Goal: Task Accomplishment & Management: Complete application form

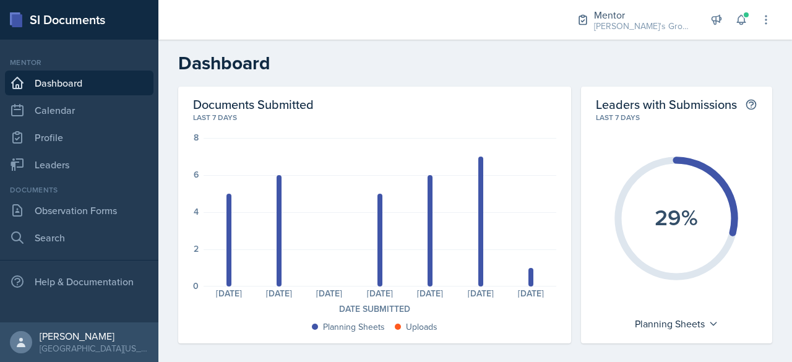
click at [98, 197] on div "Documents Observation Forms Search" at bounding box center [79, 217] width 148 height 66
click at [96, 201] on link "Observation Forms" at bounding box center [79, 210] width 148 height 25
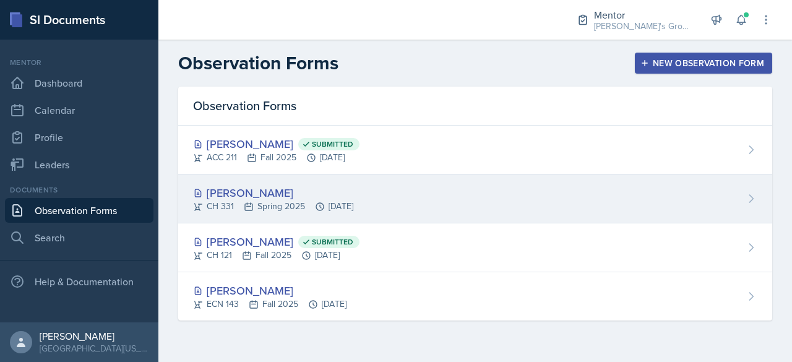
drag, startPoint x: 215, startPoint y: 195, endPoint x: 470, endPoint y: 200, distance: 255.4
click at [470, 200] on div "[PERSON_NAME] CH 331 Spring 2025 [DATE]" at bounding box center [475, 198] width 594 height 49
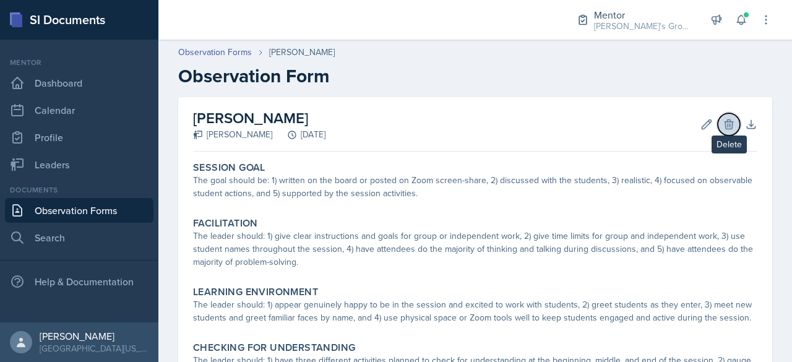
click at [722, 124] on icon at bounding box center [728, 124] width 12 height 12
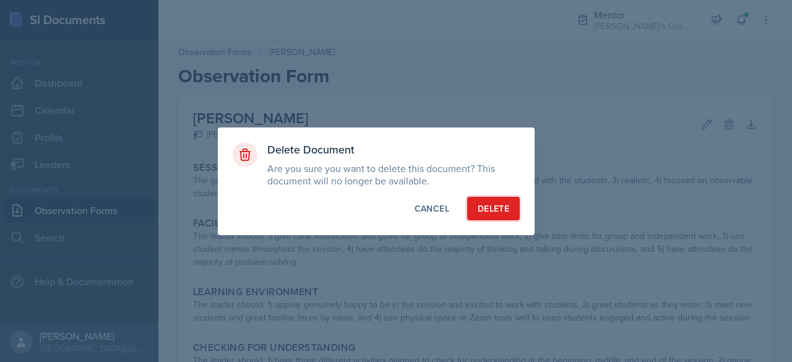
click at [514, 213] on button "Delete" at bounding box center [493, 208] width 53 height 23
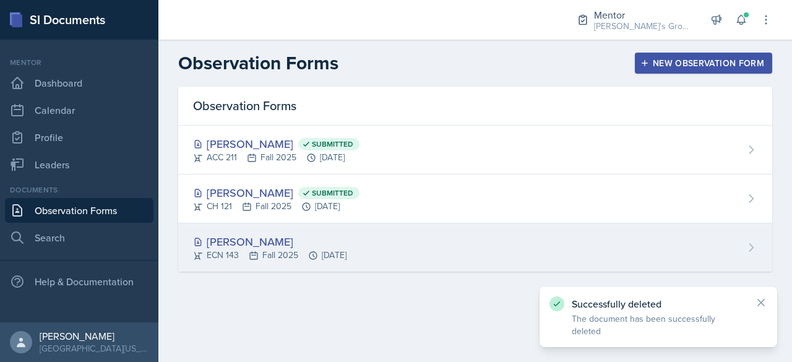
click at [393, 247] on div "[PERSON_NAME] ECN 143 Fall 2025 [DATE]" at bounding box center [475, 247] width 594 height 48
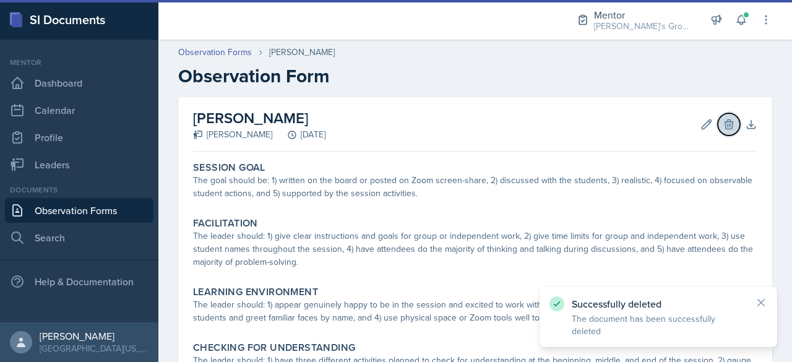
click at [722, 130] on icon at bounding box center [728, 124] width 12 height 12
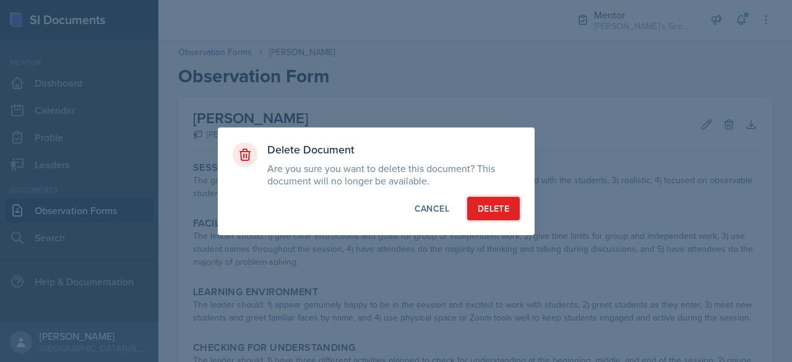
click at [498, 203] on div "Delete" at bounding box center [493, 208] width 32 height 12
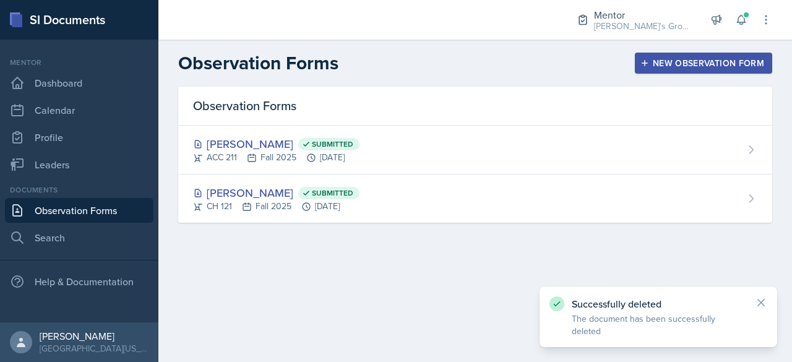
click at [689, 59] on div "New Observation Form" at bounding box center [702, 63] width 121 height 10
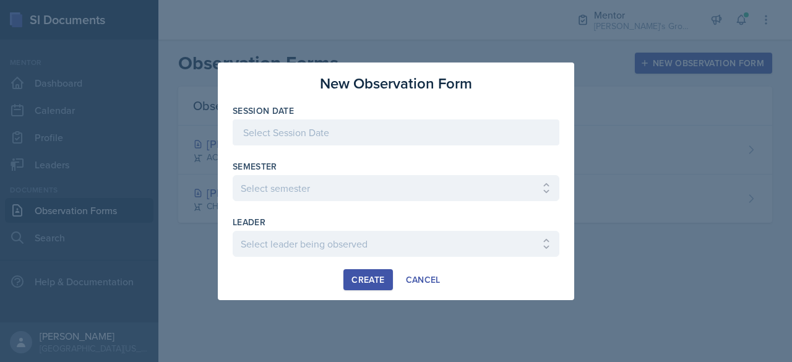
click at [383, 122] on div at bounding box center [396, 132] width 326 height 26
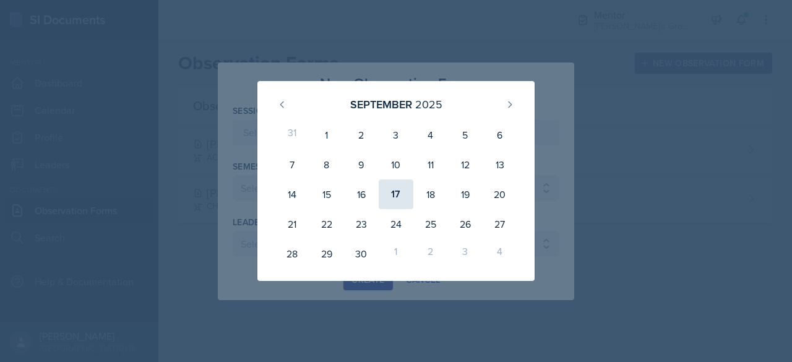
click at [398, 190] on div "17" at bounding box center [395, 194] width 35 height 30
type input "[DATE]"
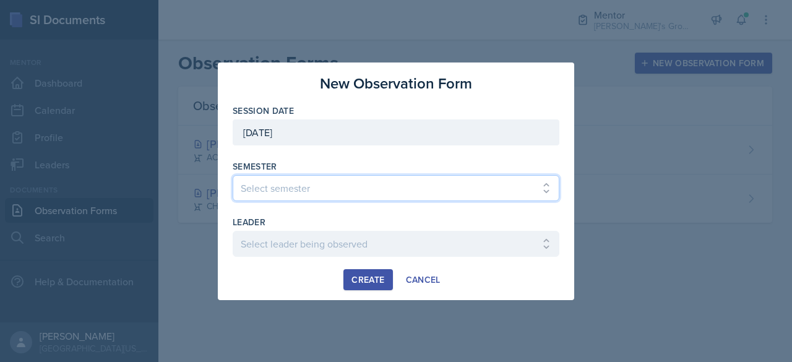
drag, startPoint x: 380, startPoint y: 177, endPoint x: 380, endPoint y: 185, distance: 7.4
click at [380, 177] on select "Select semester All Fall 2021 Spring 2022 Fall 2022 Fall 2023 Spring 2023 Sprin…" at bounding box center [396, 188] width 326 height 26
select select "19fb88f7-c89b-4031-b5a0-458fd49807a1"
click at [233, 175] on select "Select semester All Fall 2021 Spring 2022 Fall 2022 Fall 2023 Spring 2023 Sprin…" at bounding box center [396, 188] width 326 height 26
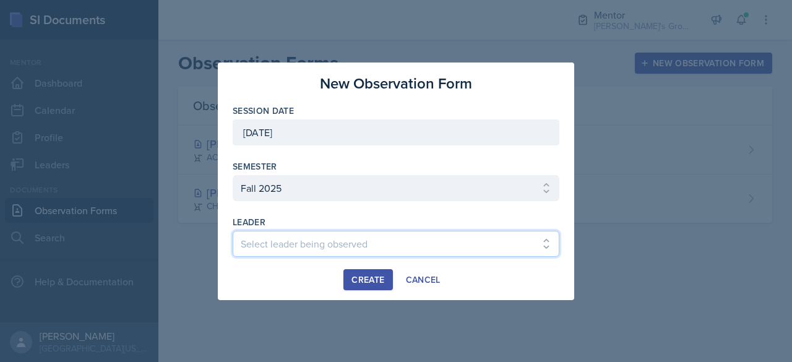
click at [328, 231] on select "Select leader being observed [PERSON_NAME] / [PERSON_NAME]/[DATE] / [PERSON_NAM…" at bounding box center [396, 244] width 326 height 26
select select "1b73120e-3c8f-4223-b7f5-697ff1adcee7"
click at [233, 231] on select "Select leader being observed [PERSON_NAME] / [PERSON_NAME]/[DATE] / [PERSON_NAM…" at bounding box center [396, 244] width 326 height 26
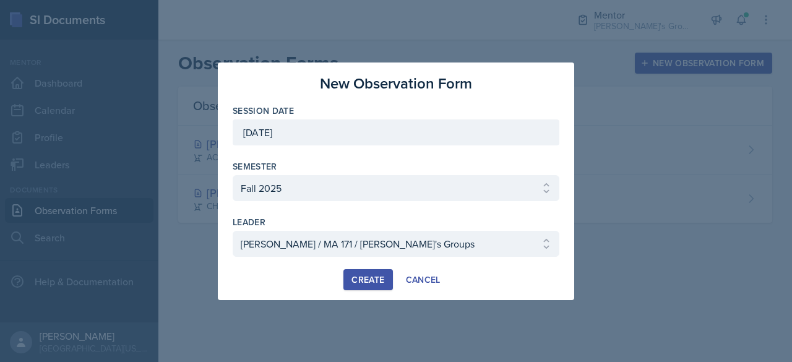
click at [377, 258] on div at bounding box center [396, 263] width 326 height 12
click at [372, 283] on div "Create" at bounding box center [367, 280] width 33 height 10
